Goal: Task Accomplishment & Management: Use online tool/utility

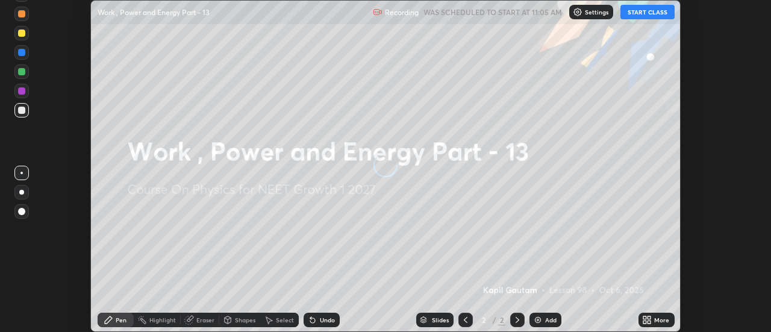
scroll to position [332, 770]
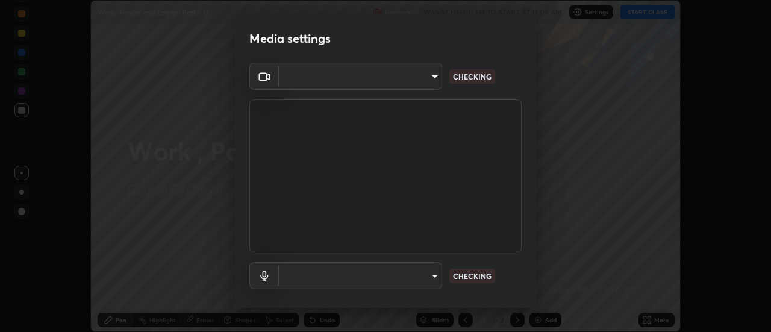
type input "6db99b6eec43879c9c37220b589585cee9a8a2a9ecad64e3b740b2de92d68dc4"
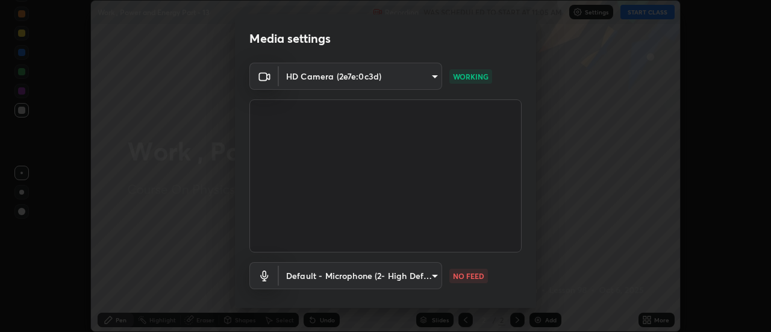
click at [370, 280] on body "Erase all Work , Power and Energy Part - 13 Recording WAS SCHEDULED TO START AT…" at bounding box center [385, 166] width 771 height 332
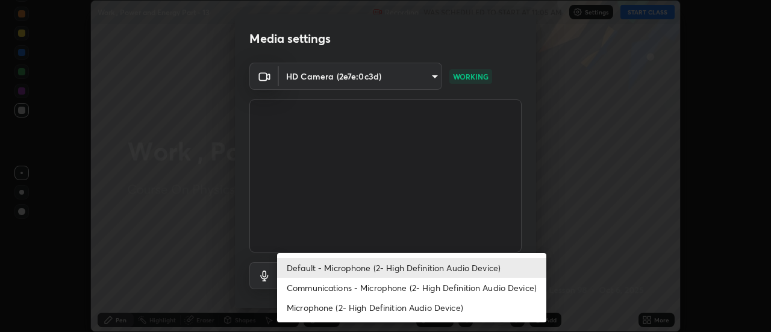
click at [334, 289] on li "Communications - Microphone (2- High Definition Audio Device)" at bounding box center [411, 288] width 269 height 20
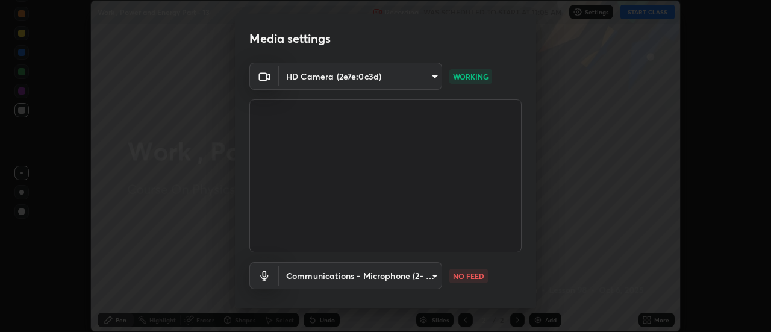
click at [328, 275] on body "Erase all Work , Power and Energy Part - 13 Recording WAS SCHEDULED TO START AT…" at bounding box center [385, 166] width 771 height 332
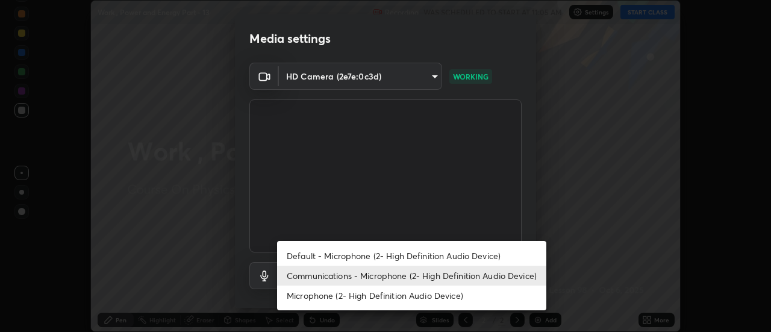
click at [319, 248] on li "Default - Microphone (2- High Definition Audio Device)" at bounding box center [411, 256] width 269 height 20
type input "default"
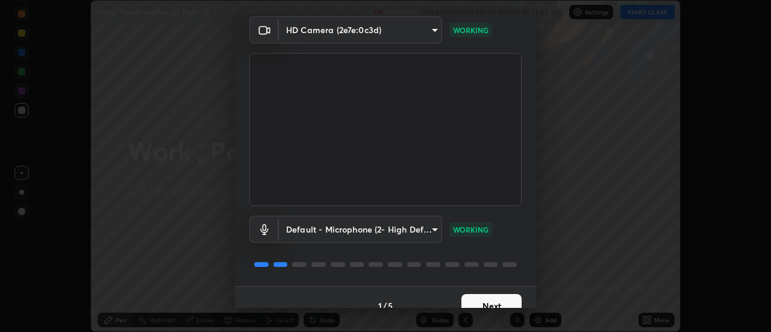
scroll to position [63, 0]
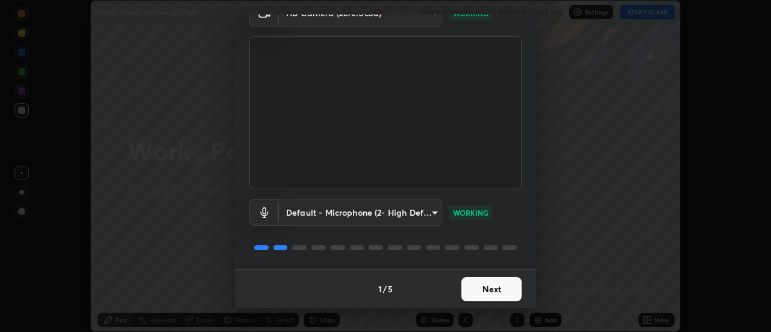
click at [476, 289] on button "Next" at bounding box center [491, 289] width 60 height 24
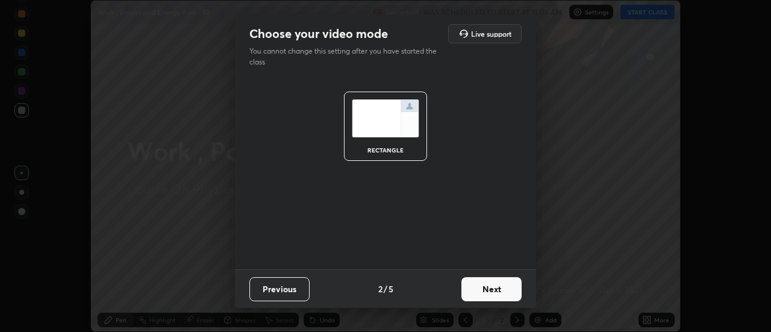
scroll to position [0, 0]
click at [476, 285] on button "Next" at bounding box center [491, 289] width 60 height 24
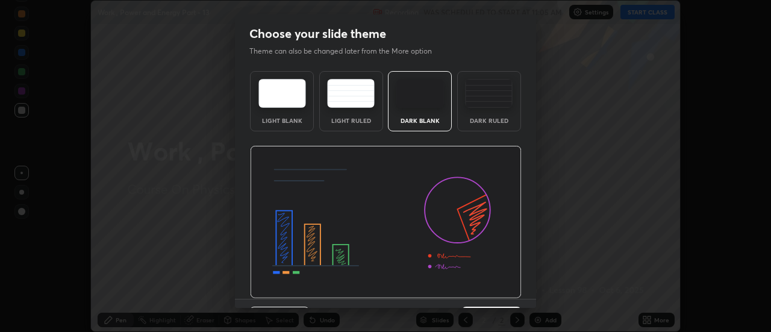
scroll to position [30, 0]
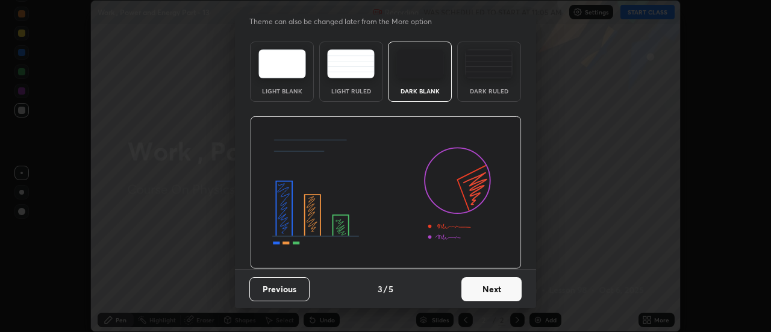
click at [485, 292] on button "Next" at bounding box center [491, 289] width 60 height 24
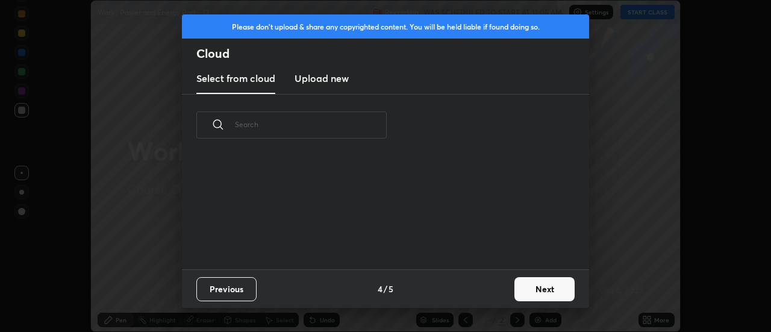
scroll to position [0, 0]
click at [539, 289] on button "Next" at bounding box center [544, 289] width 60 height 24
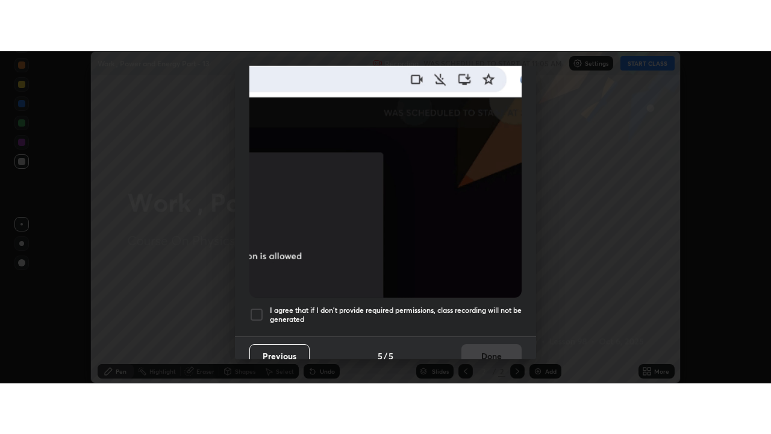
scroll to position [299, 0]
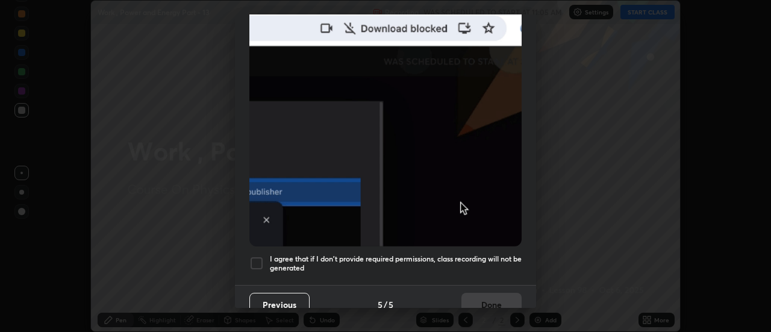
click at [256, 261] on div at bounding box center [256, 263] width 14 height 14
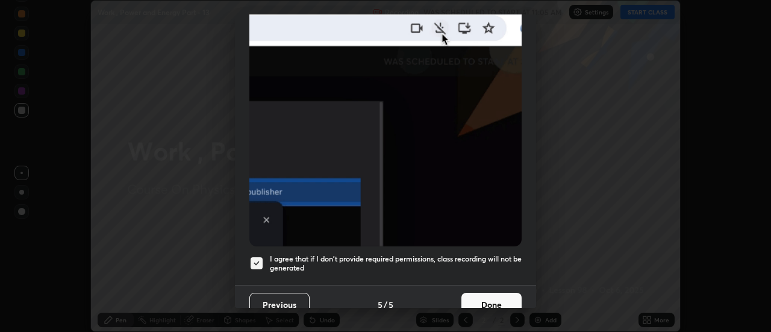
click at [479, 301] on button "Done" at bounding box center [491, 305] width 60 height 24
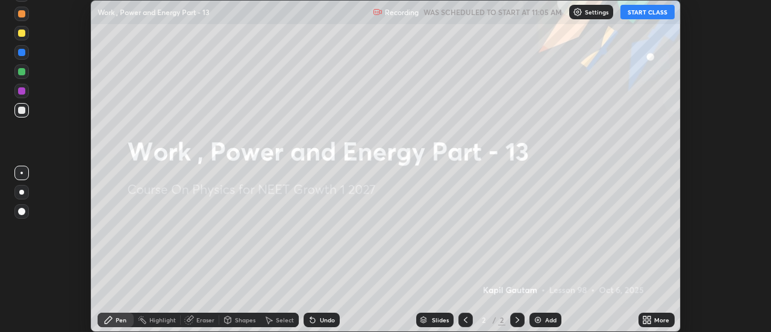
click at [651, 320] on icon at bounding box center [649, 321] width 3 height 3
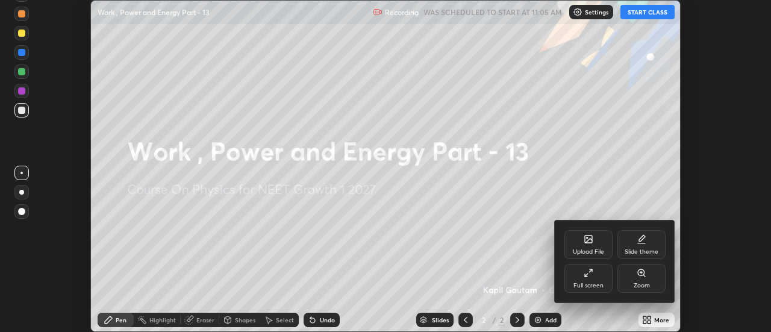
click at [590, 280] on div "Full screen" at bounding box center [588, 278] width 48 height 29
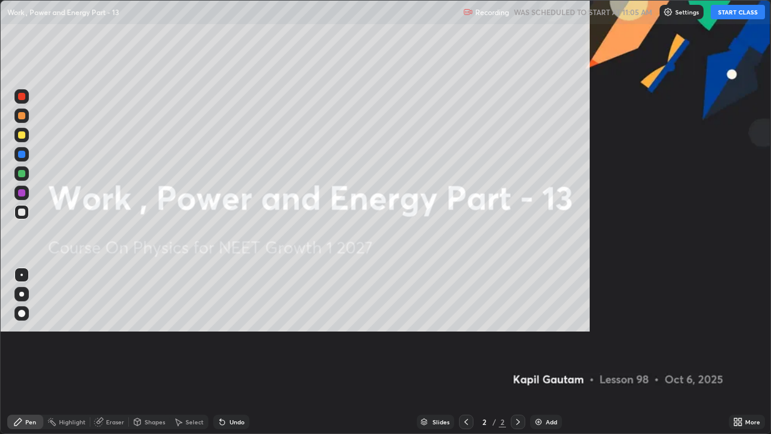
scroll to position [434, 771]
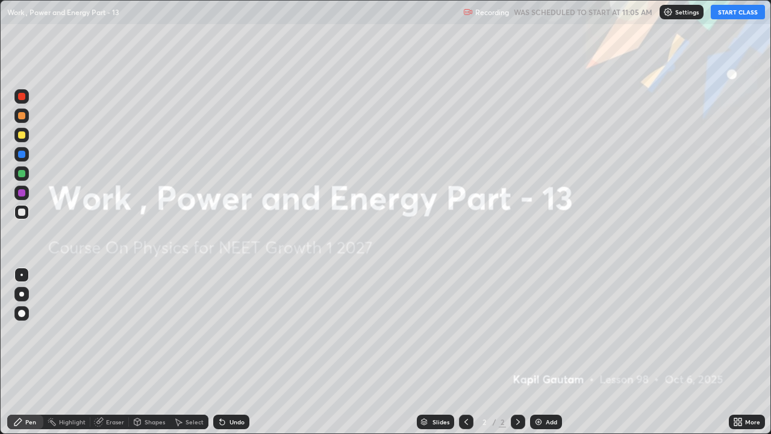
click at [554, 331] on div "Add" at bounding box center [551, 422] width 11 height 6
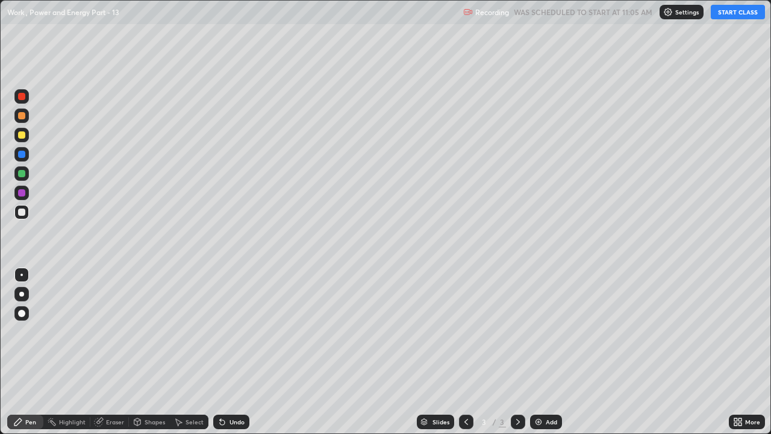
click at [734, 13] on button "START CLASS" at bounding box center [738, 12] width 54 height 14
click at [20, 293] on div at bounding box center [21, 294] width 5 height 5
click at [23, 174] on div at bounding box center [21, 173] width 7 height 7
click at [546, 331] on div "Add" at bounding box center [551, 422] width 11 height 6
click at [25, 214] on div at bounding box center [21, 211] width 7 height 7
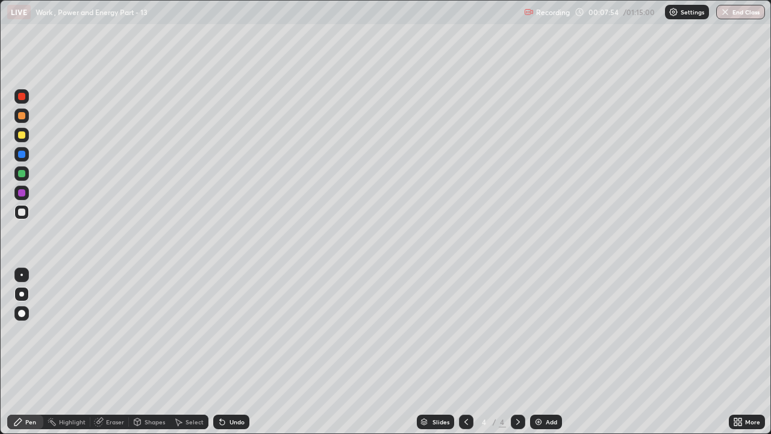
click at [22, 175] on div at bounding box center [21, 173] width 7 height 7
click at [542, 331] on img at bounding box center [539, 422] width 10 height 10
click at [22, 214] on div at bounding box center [21, 211] width 7 height 7
click at [540, 331] on img at bounding box center [539, 422] width 10 height 10
click at [22, 137] on div at bounding box center [21, 134] width 7 height 7
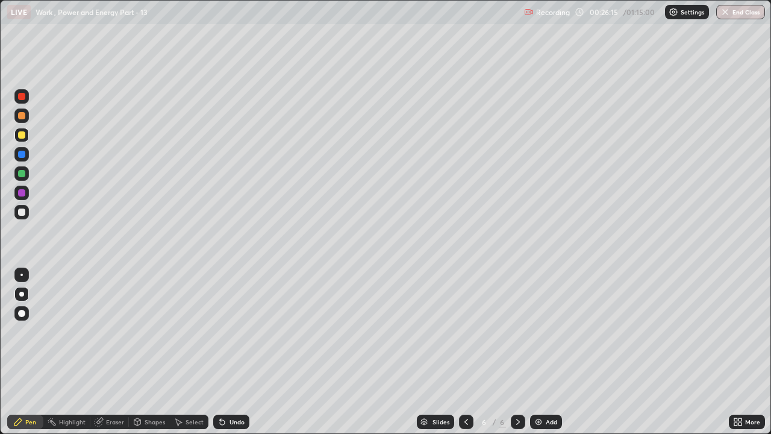
click at [543, 331] on div "Add" at bounding box center [546, 421] width 32 height 14
click at [21, 213] on div at bounding box center [21, 211] width 7 height 7
click at [229, 331] on div "Undo" at bounding box center [236, 422] width 15 height 6
click at [27, 134] on div at bounding box center [21, 135] width 14 height 14
click at [233, 331] on div "Undo" at bounding box center [236, 422] width 15 height 6
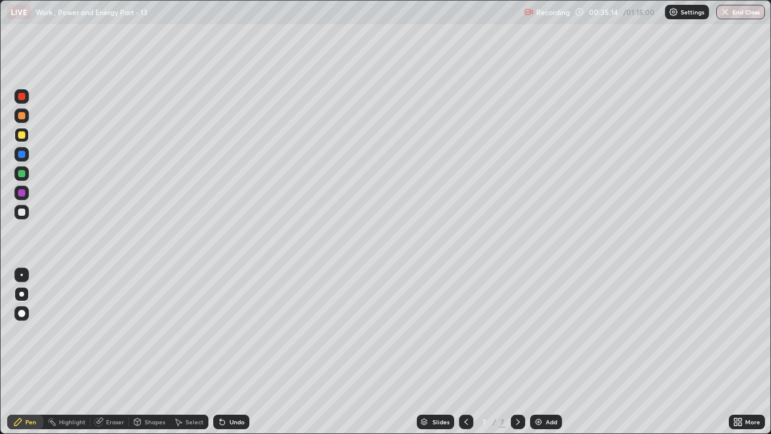
click at [231, 331] on div "Undo" at bounding box center [236, 422] width 15 height 6
click at [229, 331] on div "Undo" at bounding box center [236, 422] width 15 height 6
click at [21, 214] on div at bounding box center [21, 211] width 7 height 7
click at [543, 331] on div "Add" at bounding box center [546, 421] width 32 height 14
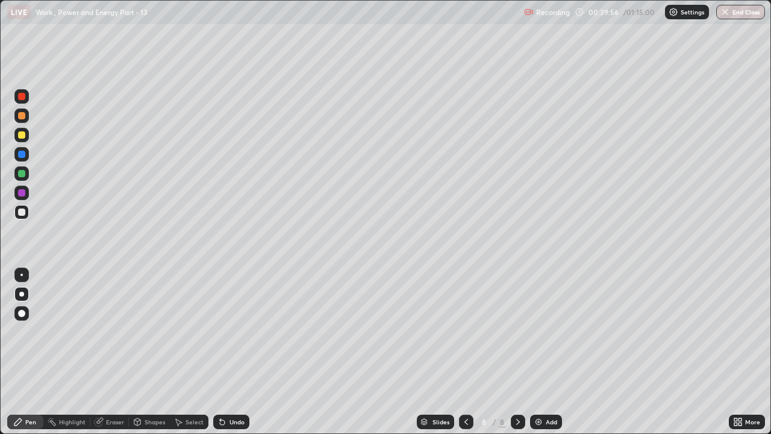
click at [463, 331] on icon at bounding box center [466, 422] width 10 height 10
click at [517, 331] on icon at bounding box center [518, 422] width 10 height 10
click at [22, 136] on div at bounding box center [21, 134] width 7 height 7
click at [242, 54] on button "Undo" at bounding box center [246, 57] width 35 height 14
click at [18, 212] on div at bounding box center [21, 211] width 7 height 7
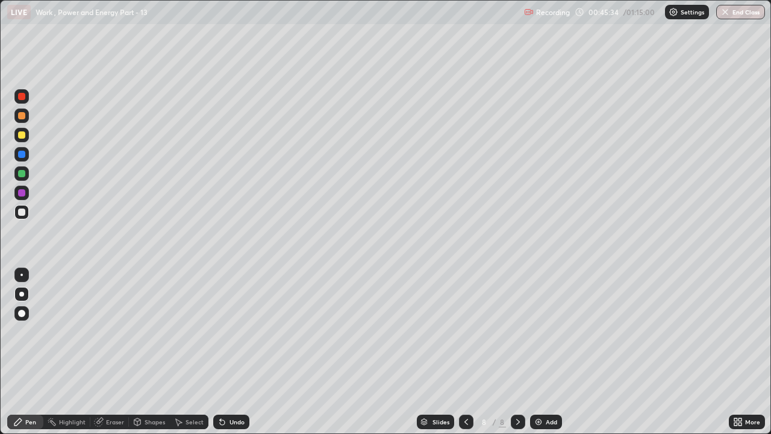
click at [466, 331] on icon at bounding box center [466, 422] width 4 height 6
click at [467, 331] on div at bounding box center [466, 421] width 14 height 14
click at [463, 331] on icon at bounding box center [466, 422] width 10 height 10
click at [466, 331] on icon at bounding box center [466, 422] width 10 height 10
click at [467, 331] on div at bounding box center [466, 421] width 14 height 14
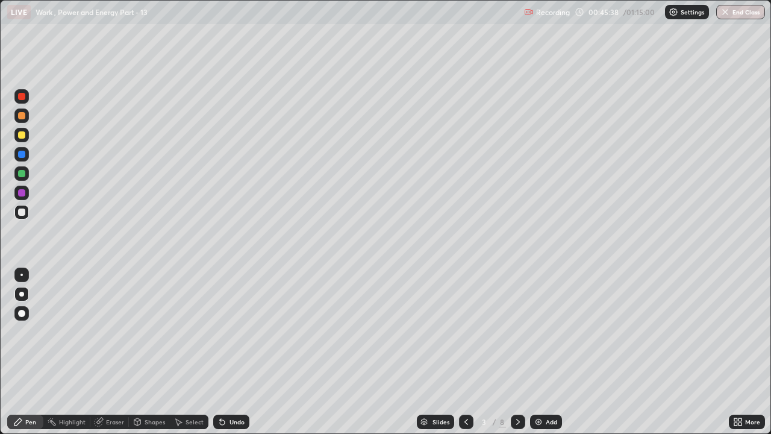
click at [517, 331] on icon at bounding box center [518, 422] width 10 height 10
click at [516, 331] on icon at bounding box center [518, 422] width 10 height 10
click at [517, 331] on icon at bounding box center [518, 422] width 10 height 10
click at [516, 331] on icon at bounding box center [518, 422] width 10 height 10
click at [516, 331] on icon at bounding box center [518, 422] width 4 height 6
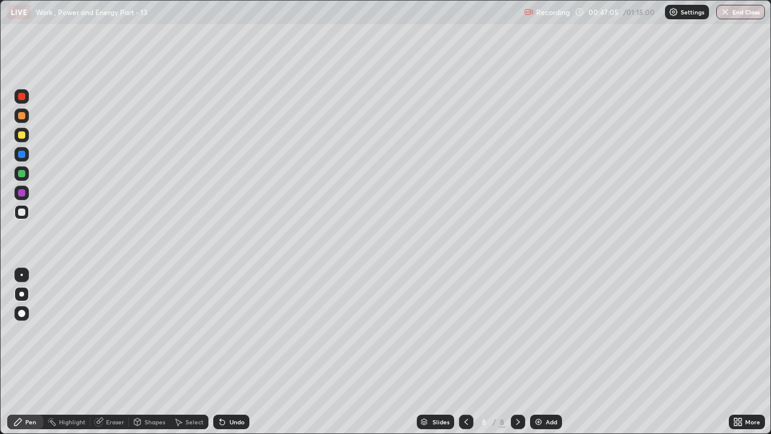
click at [540, 331] on img at bounding box center [539, 422] width 10 height 10
click at [229, 331] on div "Undo" at bounding box center [231, 421] width 36 height 14
click at [464, 331] on icon at bounding box center [466, 422] width 10 height 10
click at [517, 331] on icon at bounding box center [518, 422] width 10 height 10
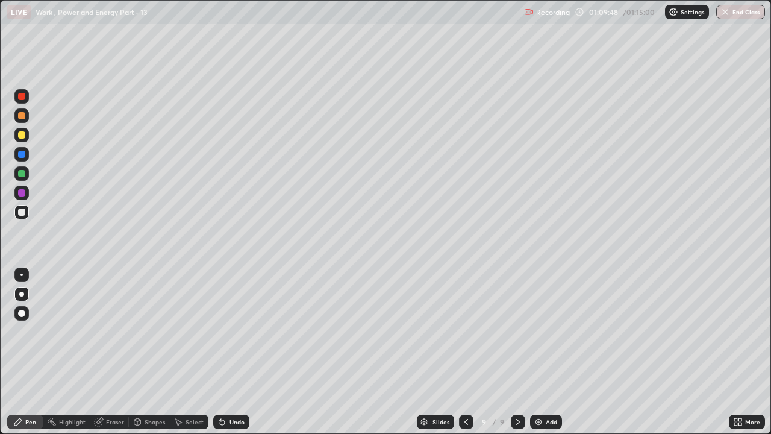
click at [17, 173] on div at bounding box center [21, 173] width 14 height 14
click at [548, 331] on div "Add" at bounding box center [551, 422] width 11 height 6
click at [234, 331] on div "Undo" at bounding box center [236, 422] width 15 height 6
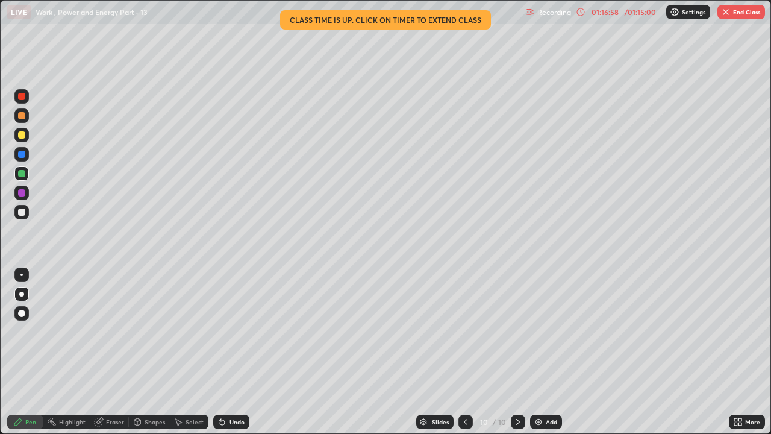
click at [743, 13] on button "End Class" at bounding box center [741, 12] width 48 height 14
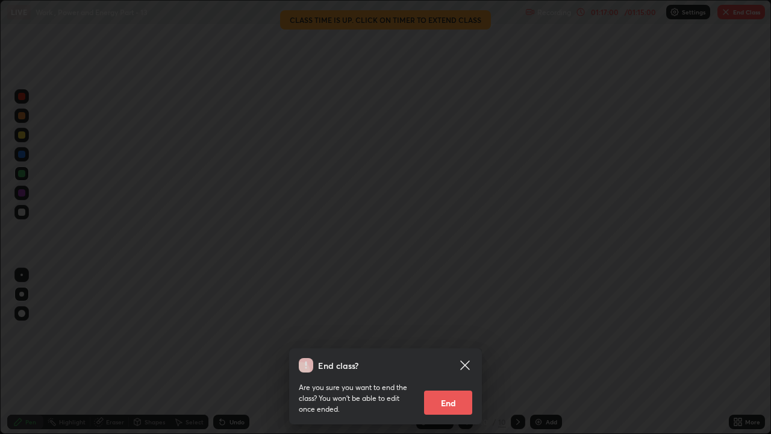
click at [459, 331] on button "End" at bounding box center [448, 402] width 48 height 24
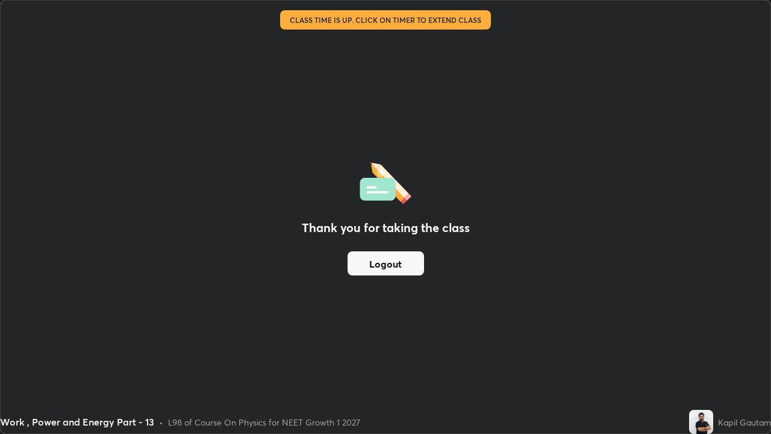
click at [410, 269] on button "Logout" at bounding box center [386, 263] width 76 height 24
